Goal: Find specific page/section: Find specific page/section

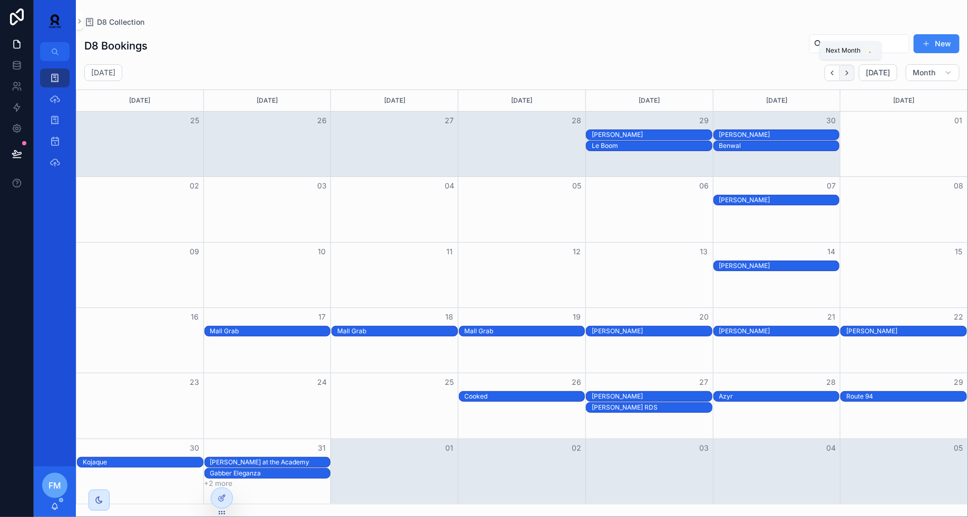
click at [844, 77] on button "Next" at bounding box center [847, 73] width 15 height 16
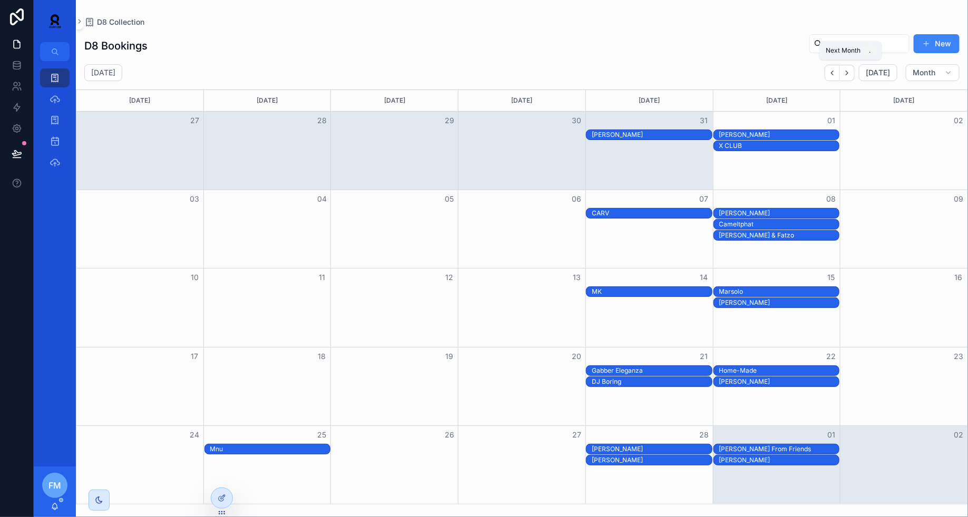
click at [844, 77] on button "Next" at bounding box center [847, 73] width 15 height 16
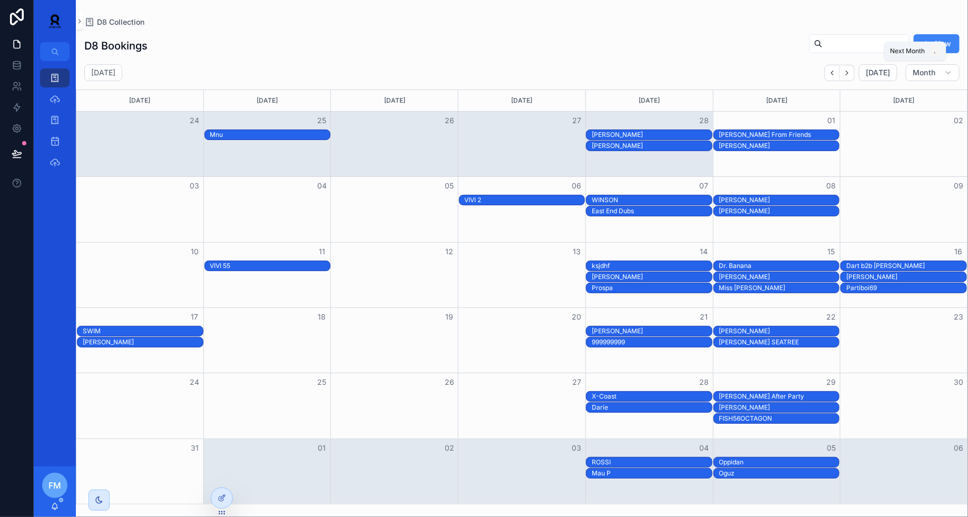
click at [844, 77] on button "Next" at bounding box center [847, 73] width 15 height 16
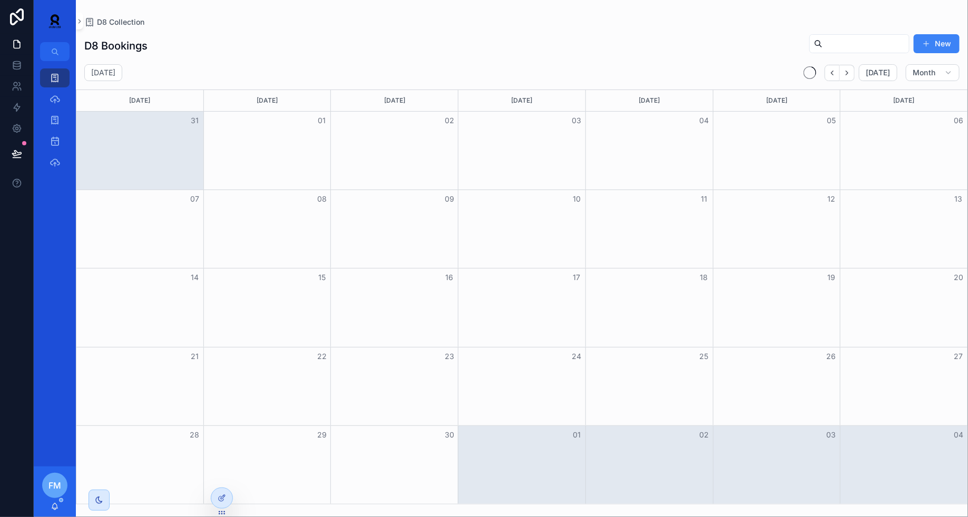
click at [844, 77] on button "Next" at bounding box center [847, 73] width 15 height 16
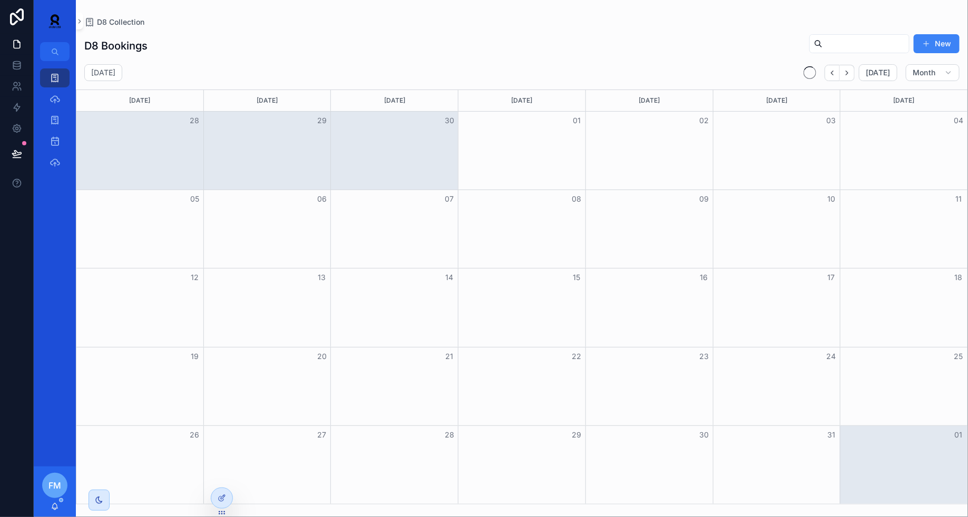
click at [844, 77] on button "Next" at bounding box center [847, 73] width 15 height 16
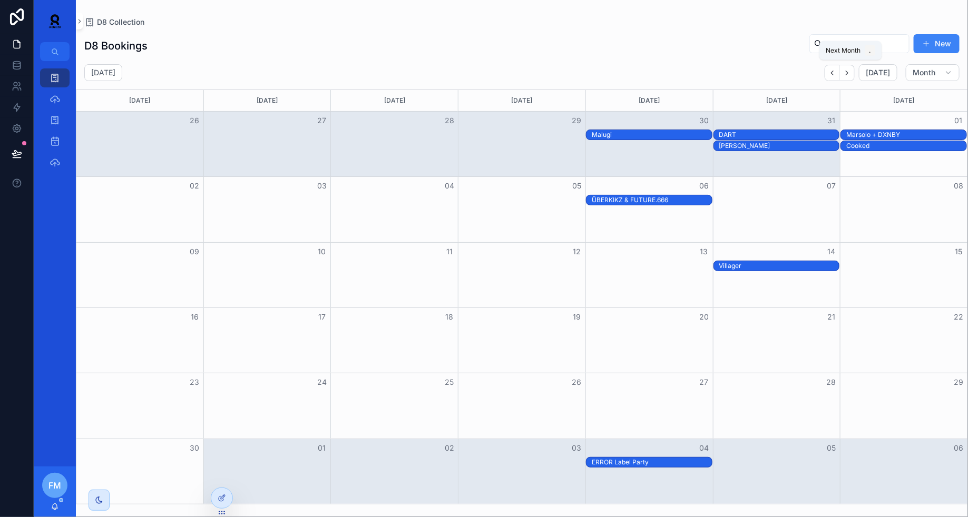
click at [844, 77] on button "Next" at bounding box center [847, 73] width 15 height 16
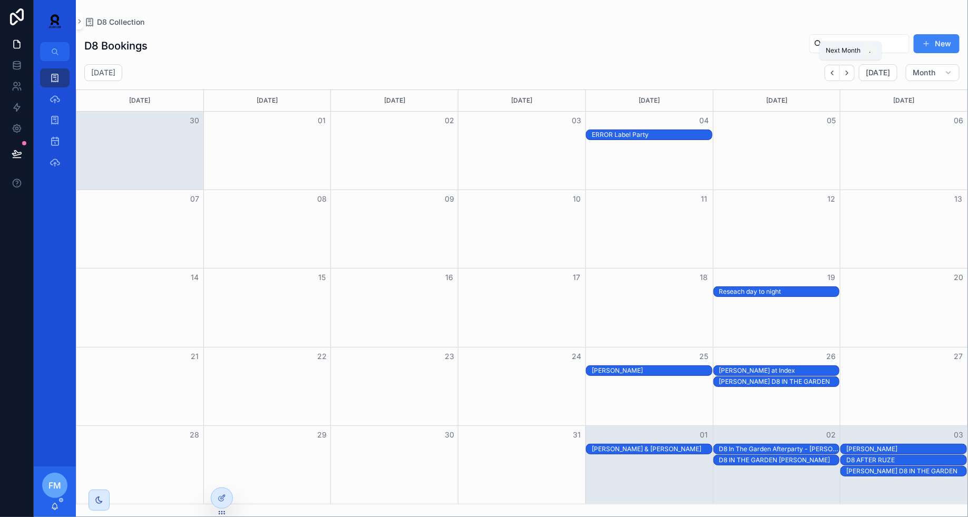
click at [844, 77] on button "Next" at bounding box center [847, 73] width 15 height 16
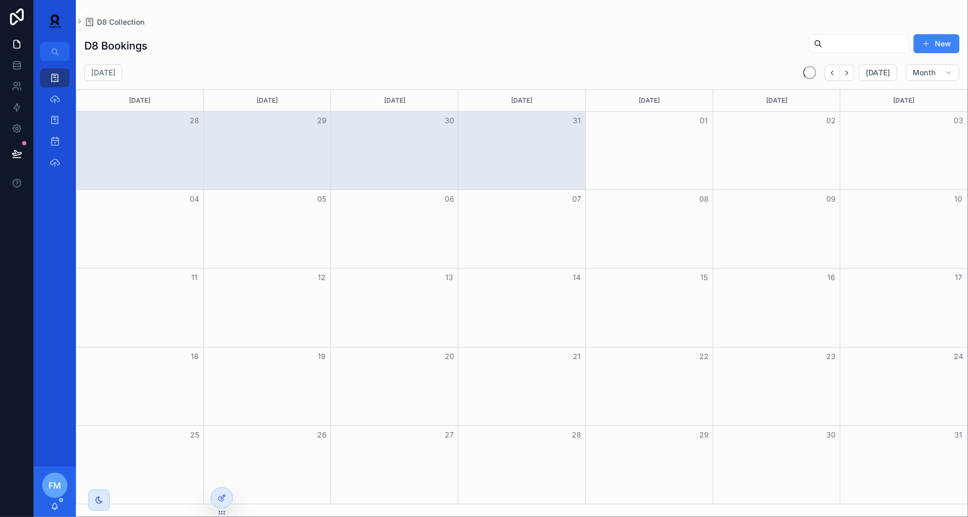
click at [844, 77] on button "Next" at bounding box center [847, 73] width 15 height 16
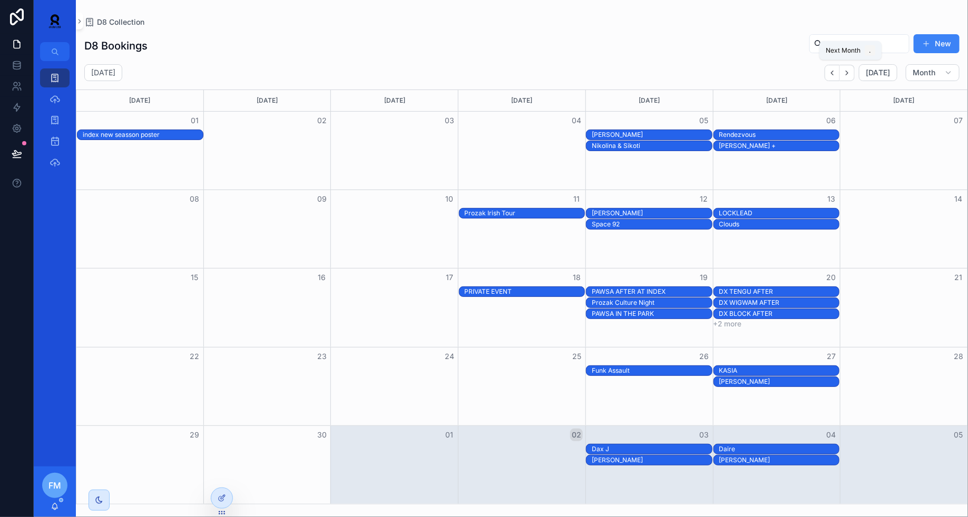
click at [844, 77] on button "Next" at bounding box center [847, 73] width 15 height 16
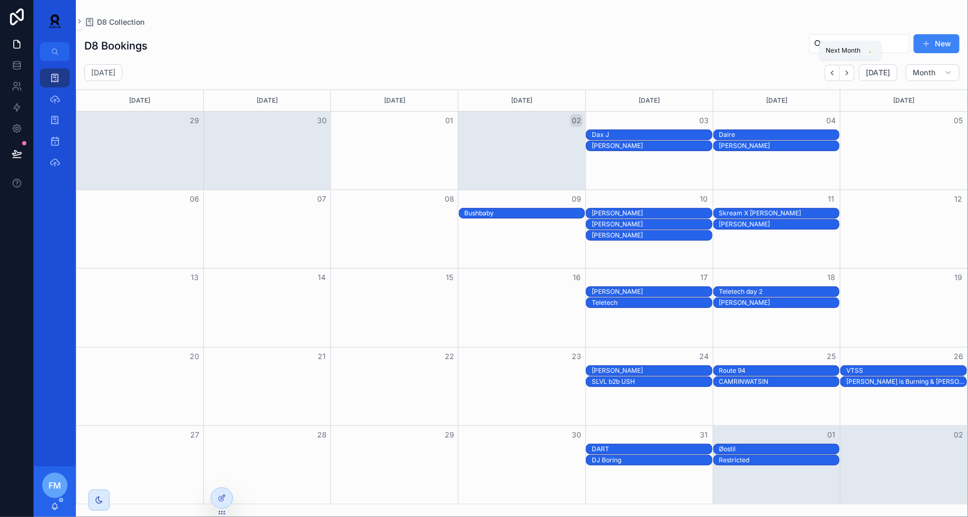
click at [844, 77] on button "Next" at bounding box center [847, 73] width 15 height 16
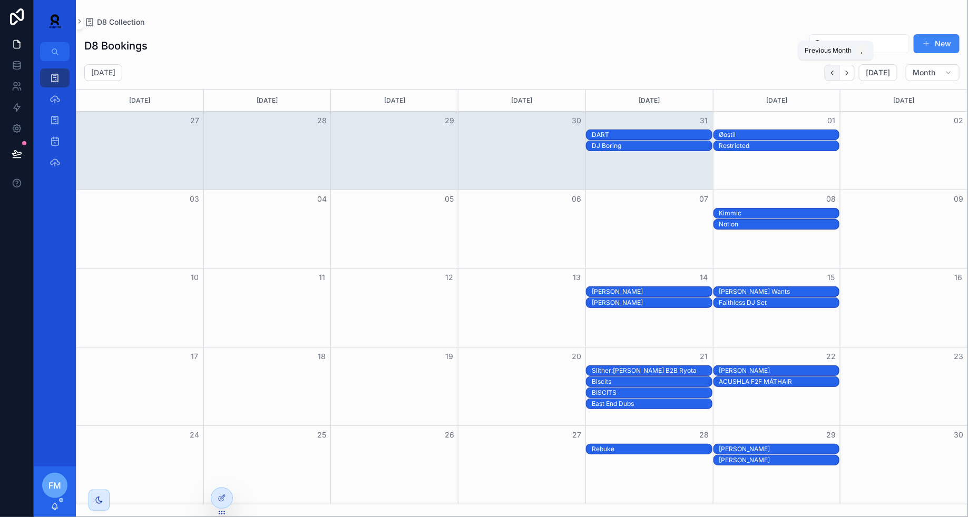
click at [833, 71] on icon "Back" at bounding box center [832, 73] width 8 height 8
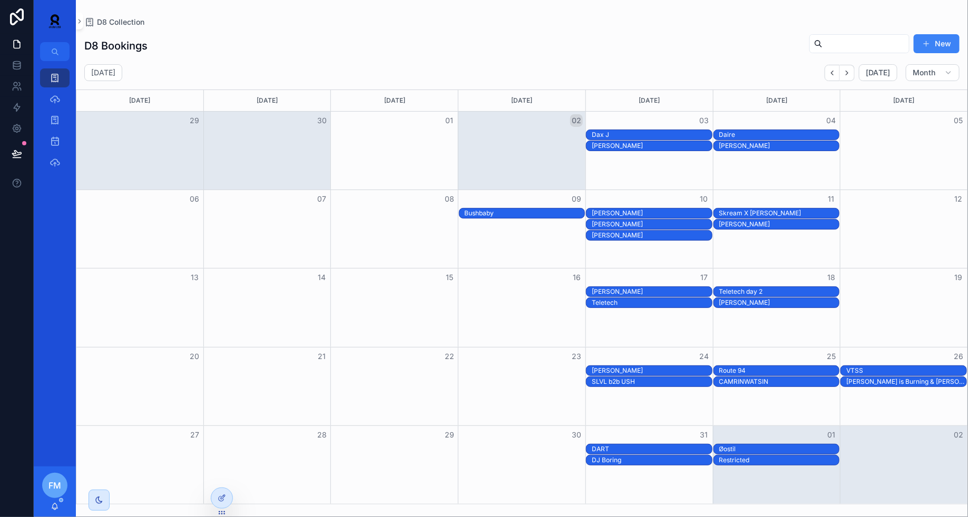
click at [737, 371] on div "Route 94" at bounding box center [779, 371] width 120 height 8
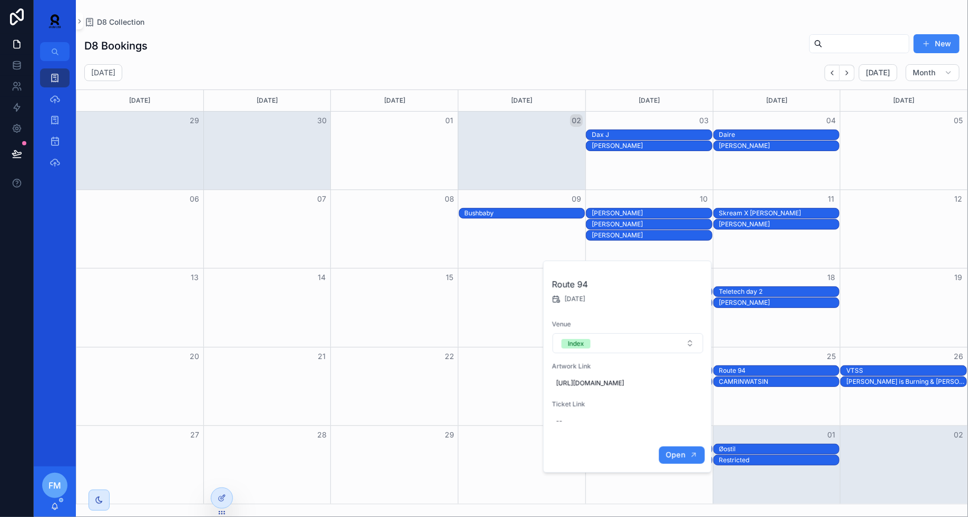
click at [673, 456] on button "Open" at bounding box center [682, 455] width 46 height 17
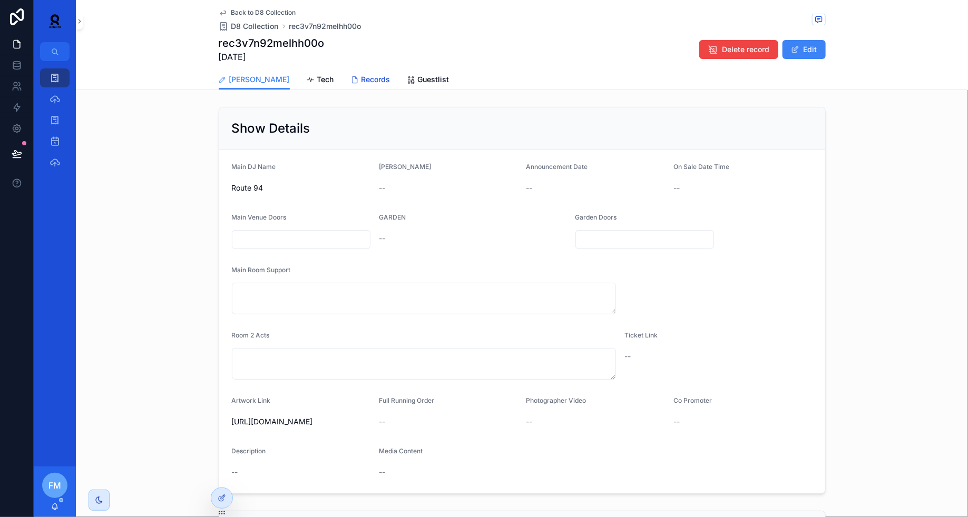
click at [361, 80] on span "Records" at bounding box center [375, 79] width 29 height 11
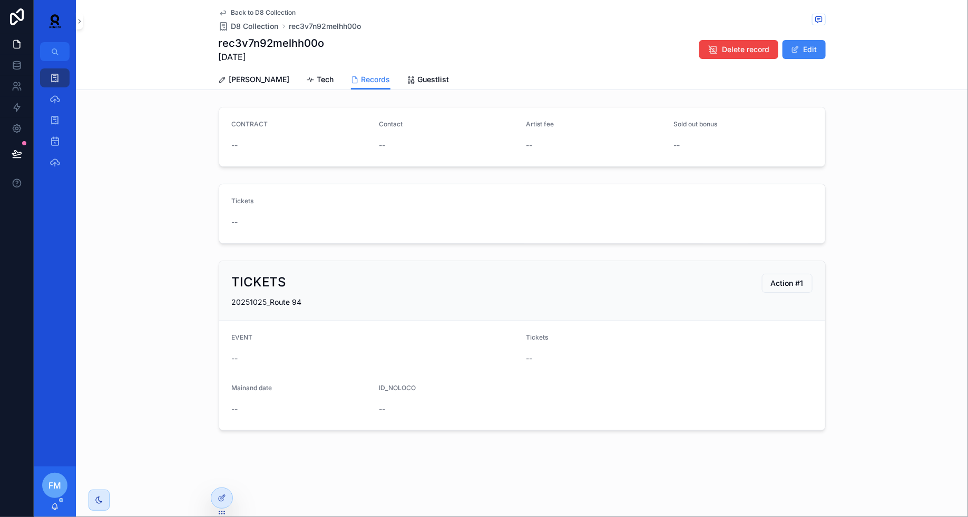
click at [139, 204] on div "Tickets --" at bounding box center [522, 214] width 892 height 68
click at [807, 46] on button "Edit" at bounding box center [803, 49] width 43 height 19
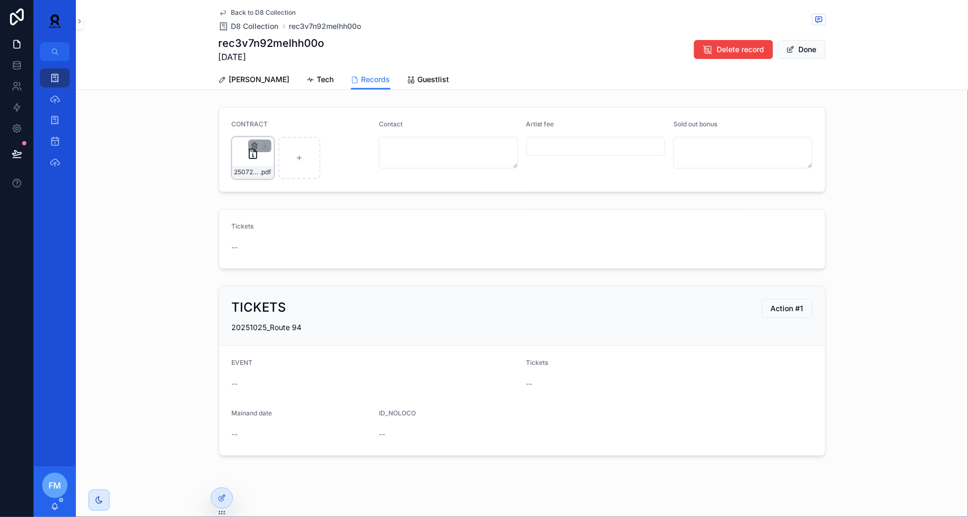
click at [254, 145] on icon "scrollable content" at bounding box center [254, 146] width 8 height 8
click at [277, 126] on icon "scrollable content" at bounding box center [276, 126] width 8 height 8
click at [50, 74] on icon "scrollable content" at bounding box center [55, 78] width 11 height 11
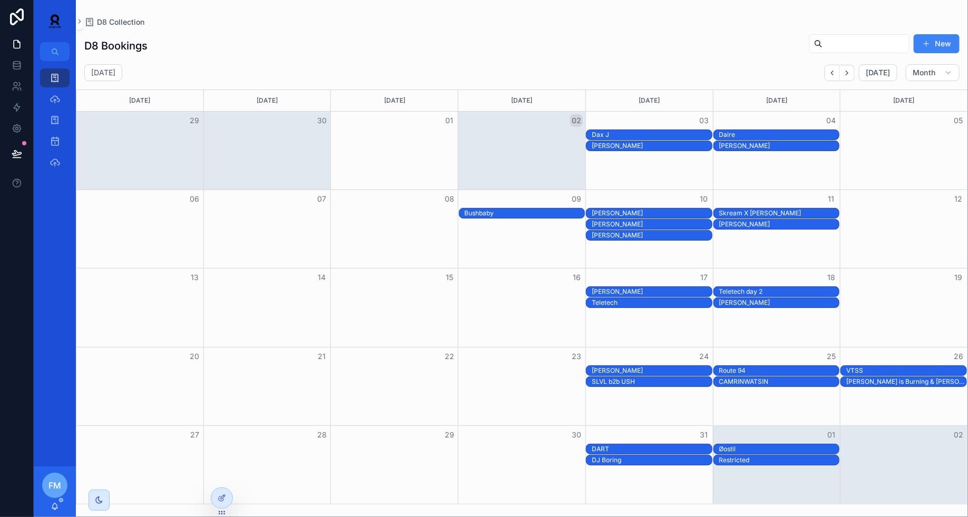
click at [646, 369] on div "[PERSON_NAME]" at bounding box center [652, 371] width 120 height 8
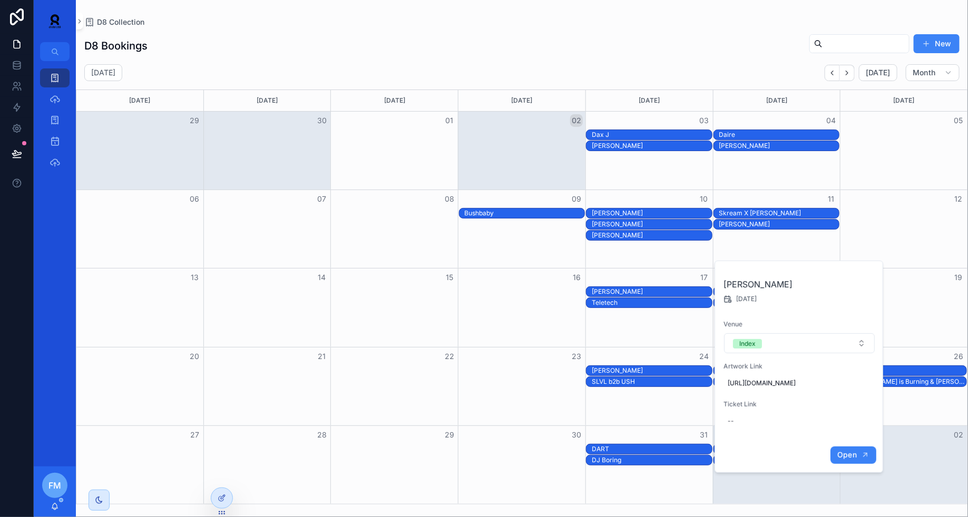
click at [852, 457] on button "Open" at bounding box center [853, 455] width 46 height 17
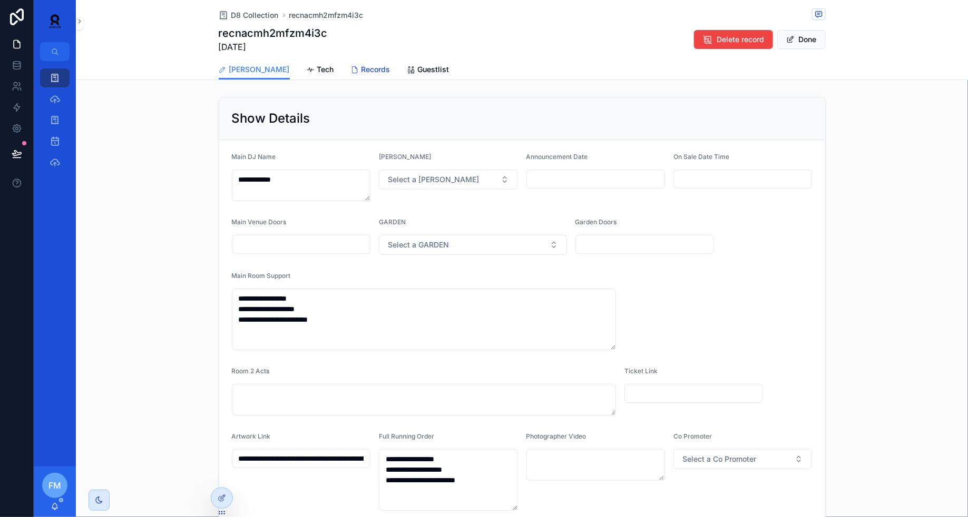
click at [361, 65] on span "Records" at bounding box center [375, 69] width 29 height 11
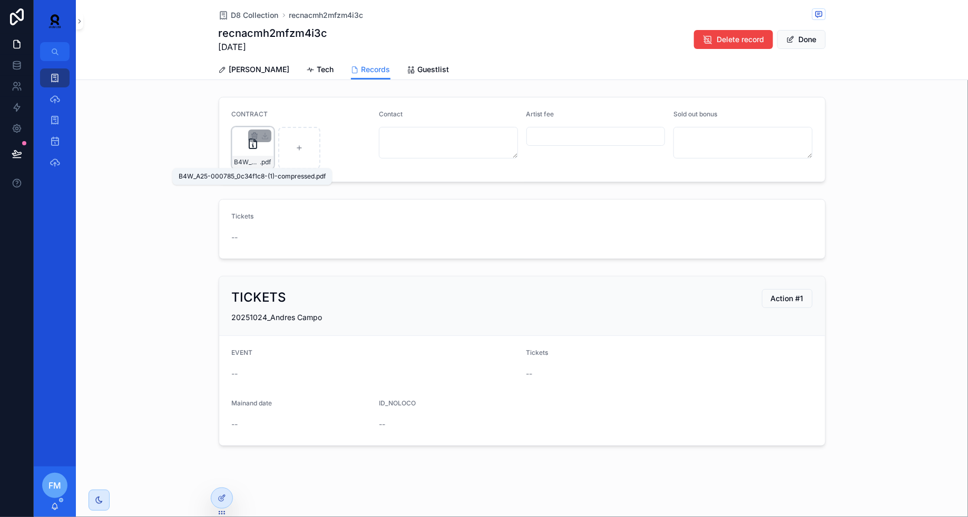
click at [244, 158] on span "B4W_A25-000785_0c34f1c8-(1)-compressed" at bounding box center [247, 162] width 26 height 8
